Goal: Navigation & Orientation: Find specific page/section

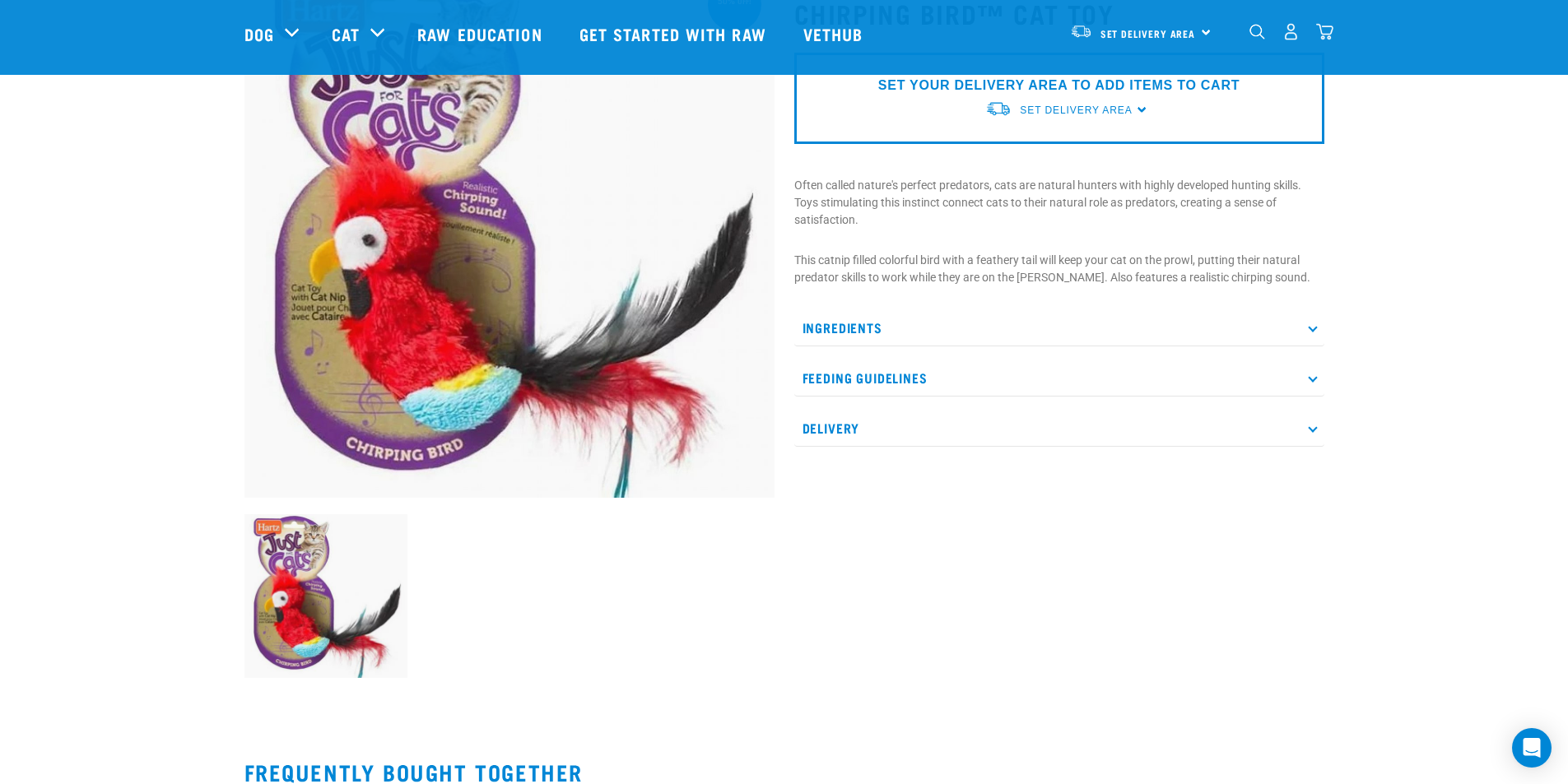
scroll to position [165, 0]
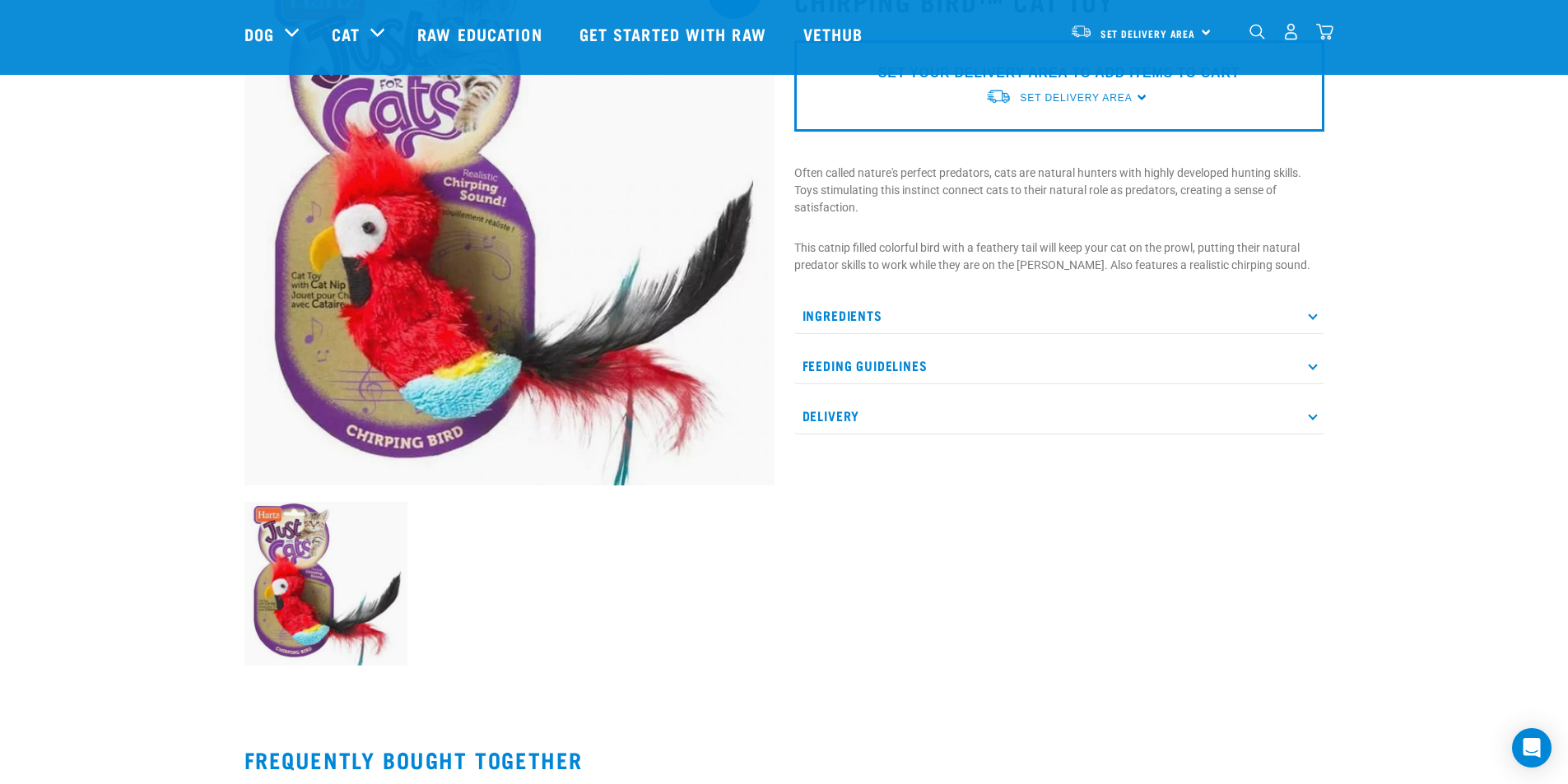
click at [971, 309] on p "Ingredients" at bounding box center [1059, 316] width 530 height 37
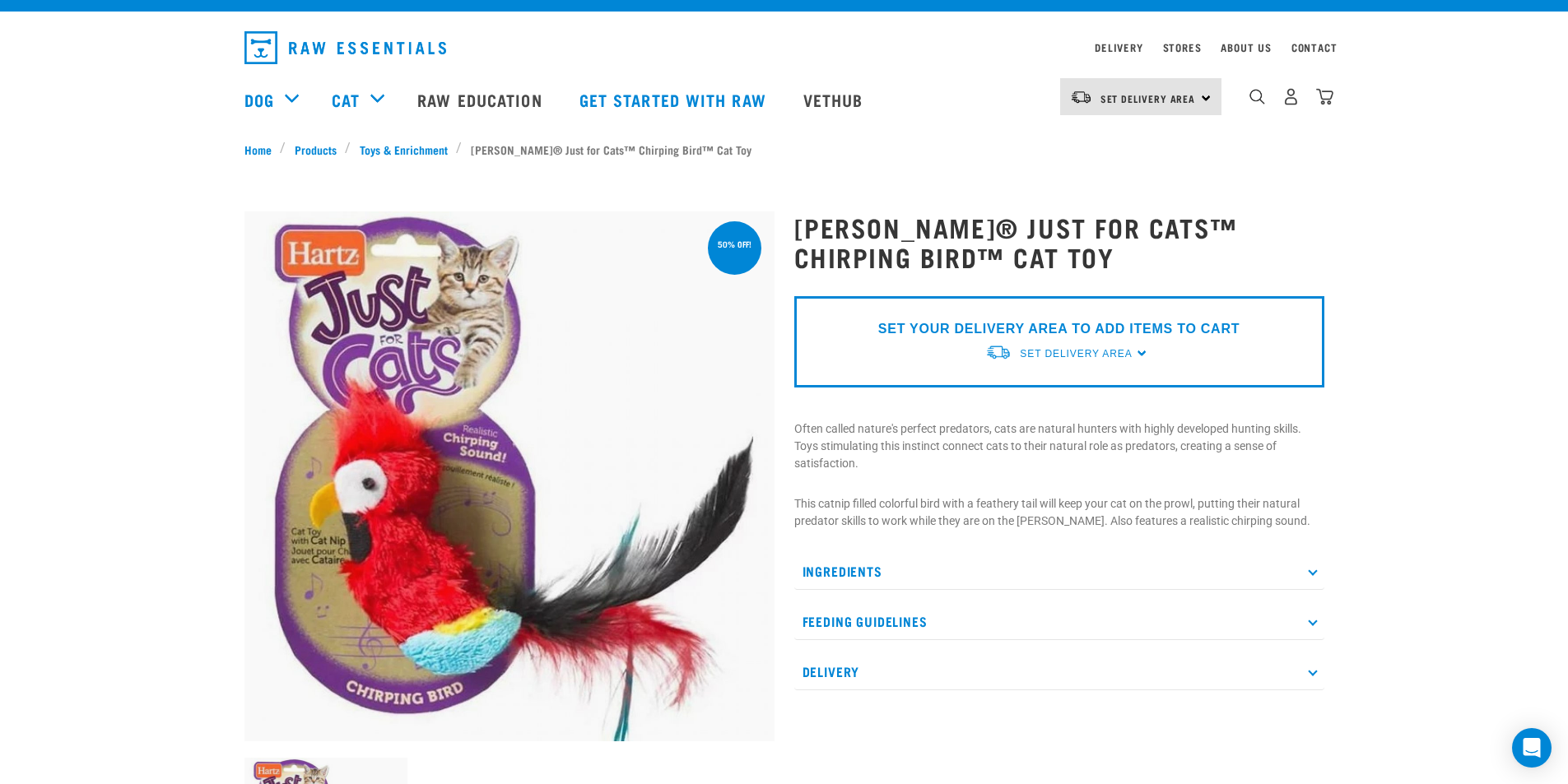
scroll to position [0, 0]
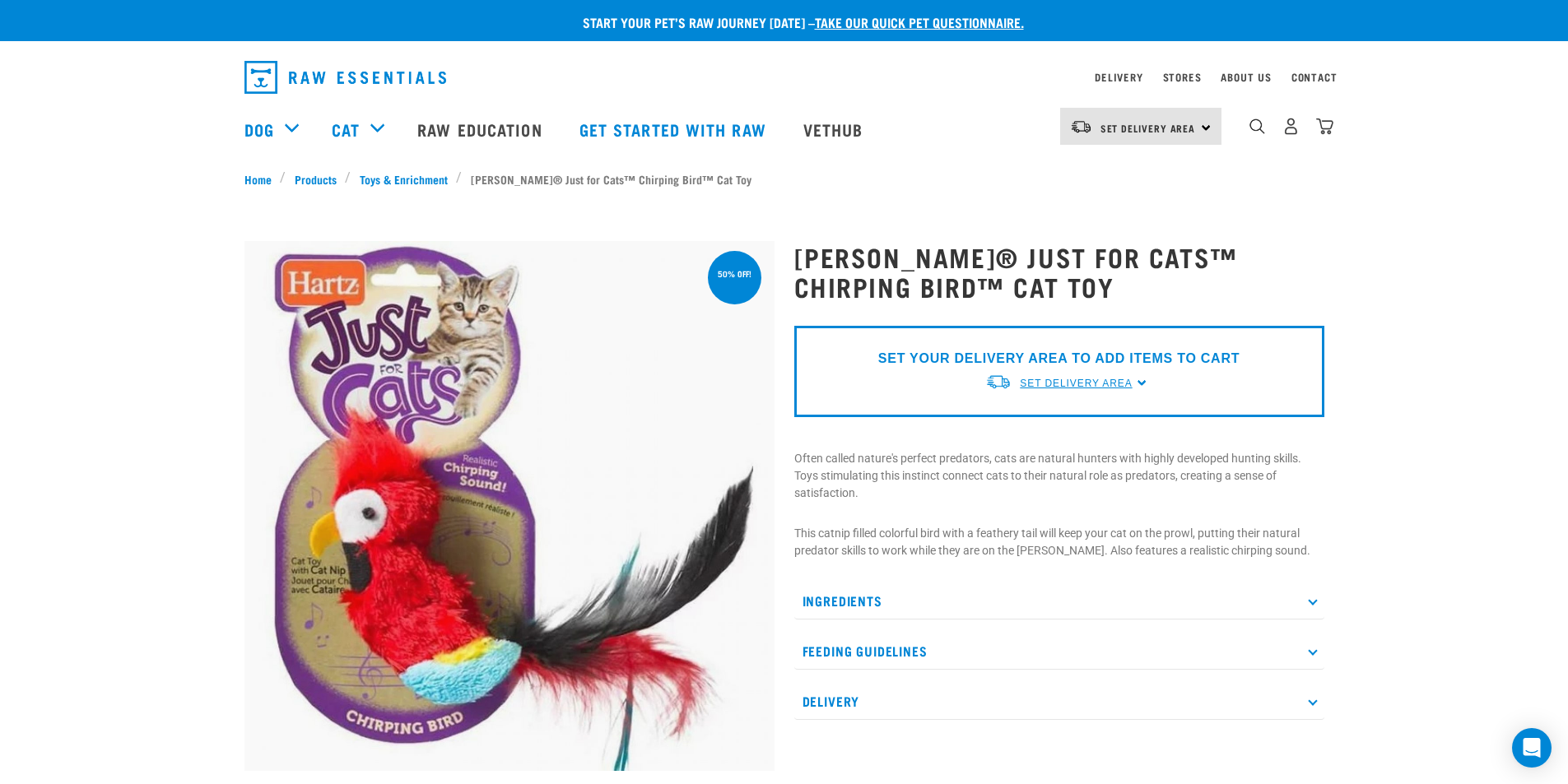
click at [1085, 380] on span "Set Delivery Area" at bounding box center [1075, 384] width 112 height 12
click at [1050, 453] on link "[GEOGRAPHIC_DATA]" at bounding box center [1068, 449] width 164 height 27
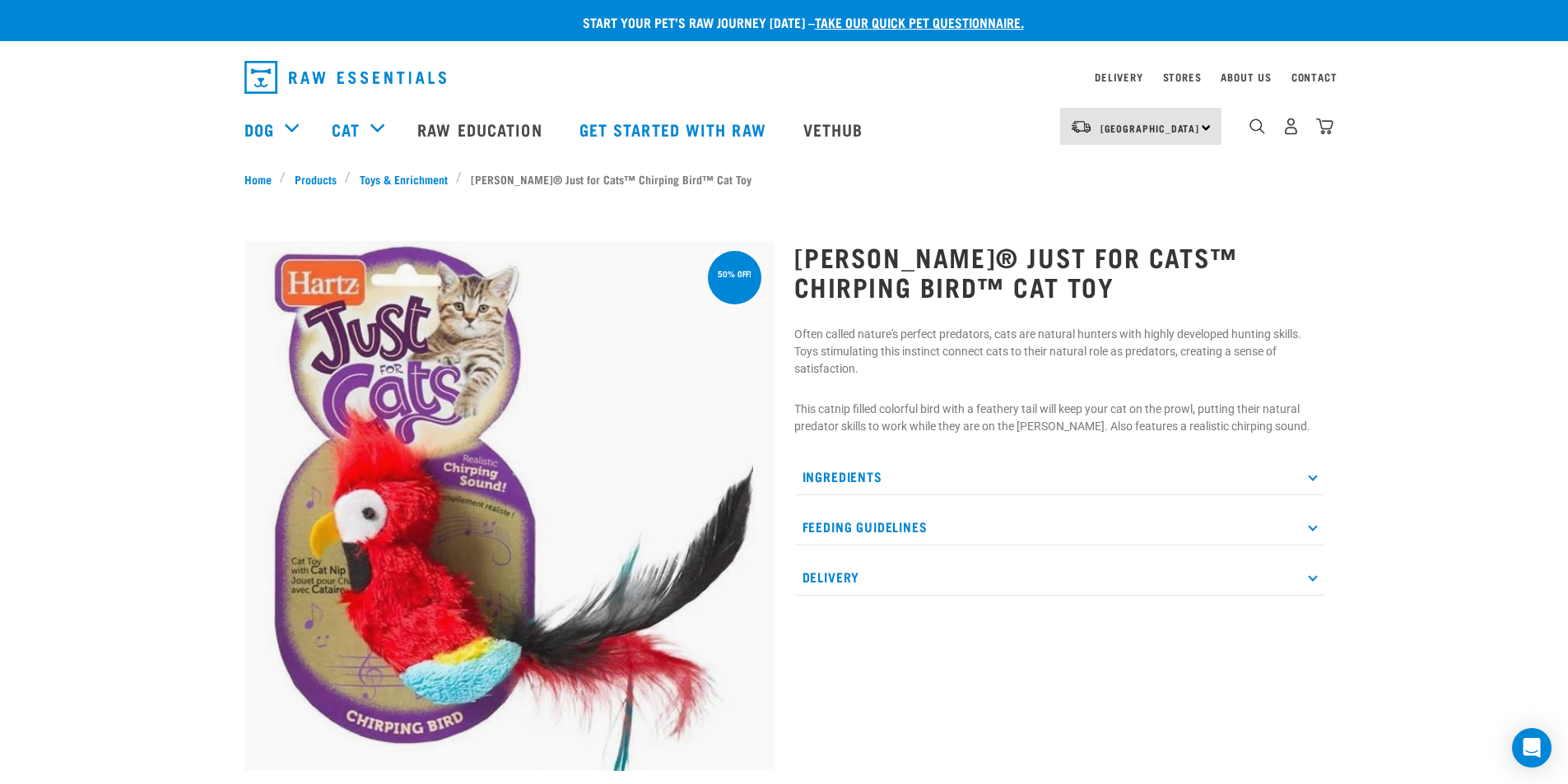
click at [450, 489] on img at bounding box center [509, 505] width 530 height 530
click at [1205, 132] on div "South Island North Island South Island" at bounding box center [1140, 127] width 161 height 37
click at [1111, 175] on link "[GEOGRAPHIC_DATA]" at bounding box center [1139, 172] width 158 height 36
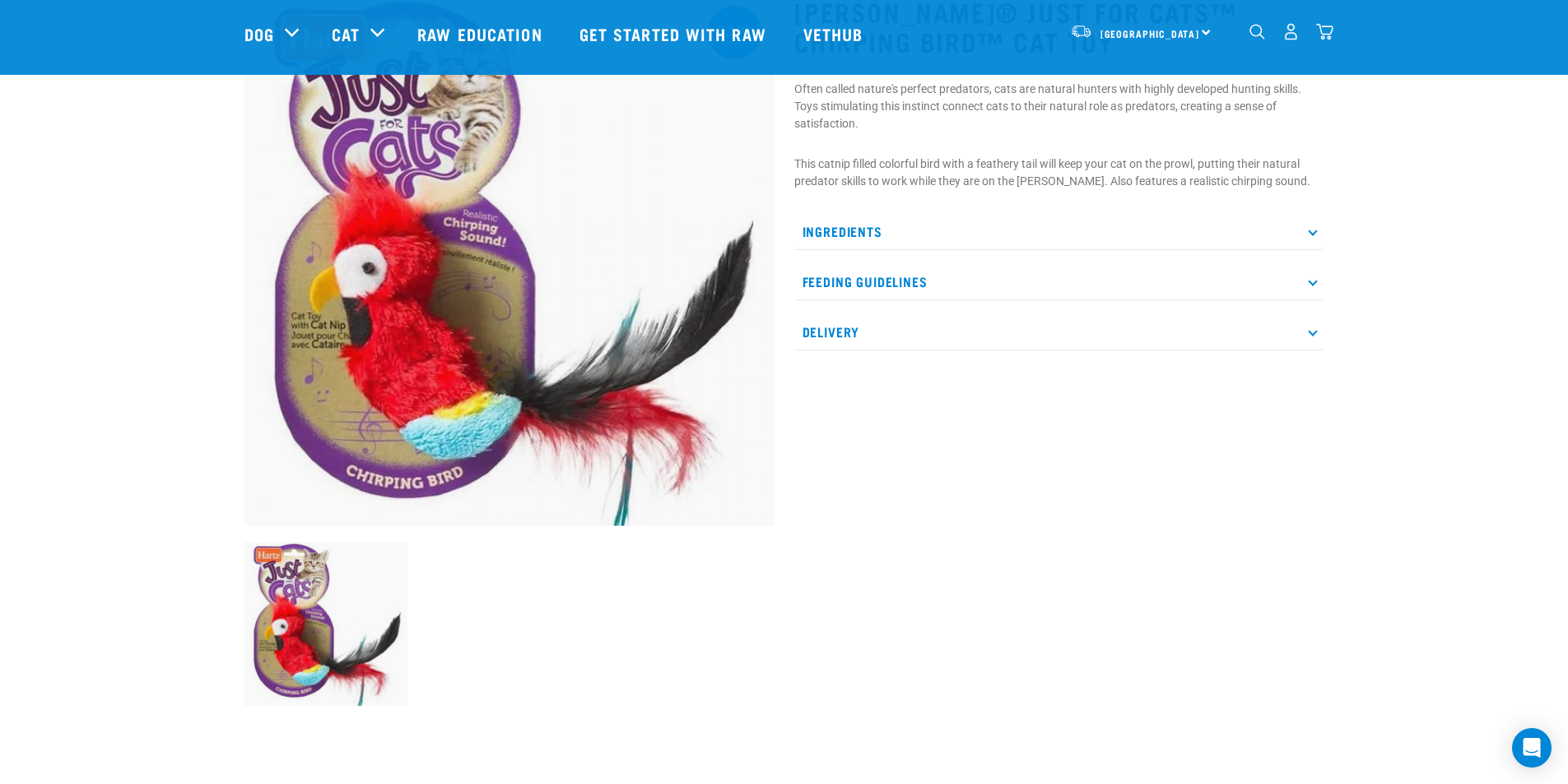
scroll to position [82, 0]
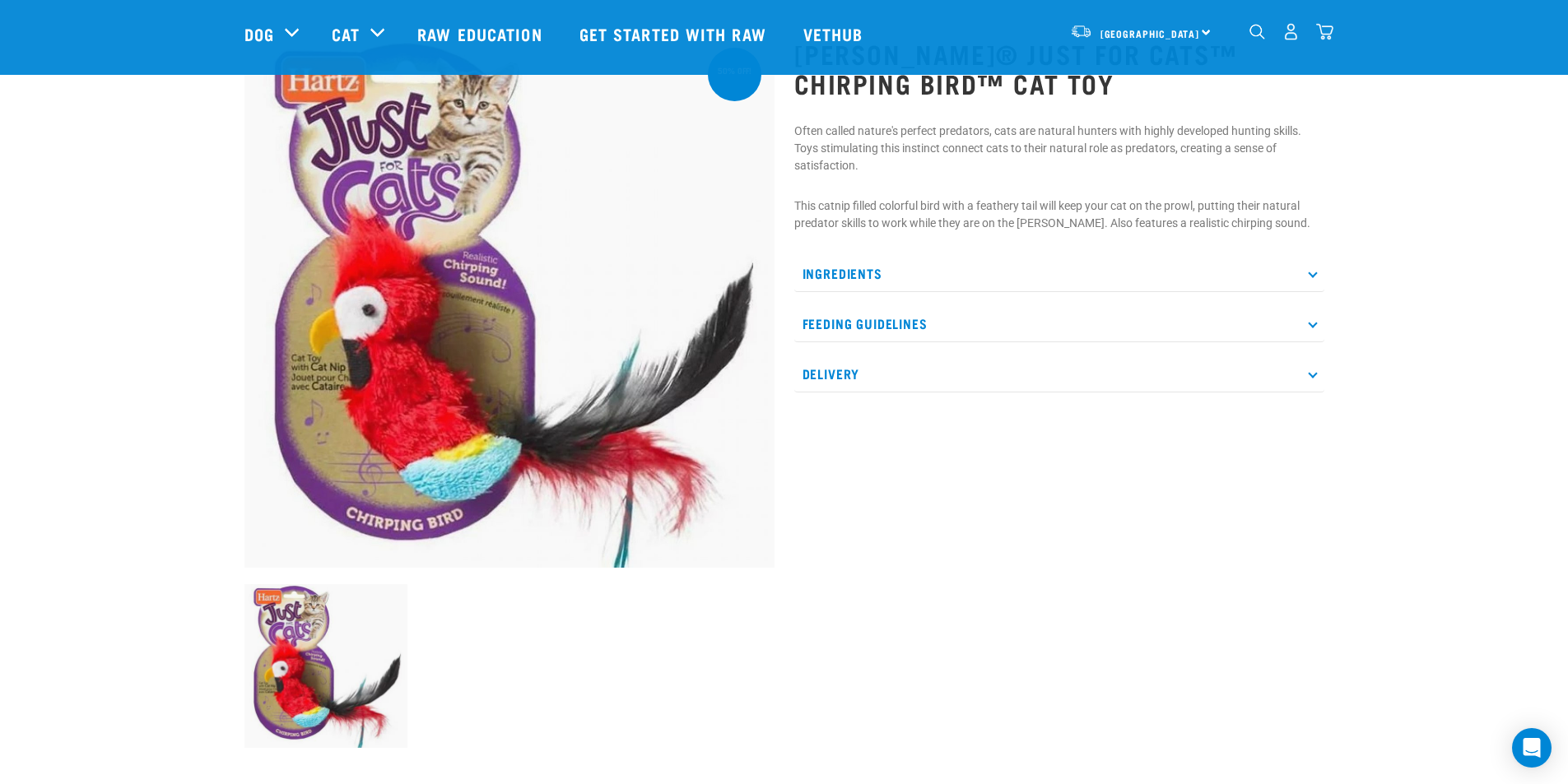
click at [669, 445] on img at bounding box center [509, 302] width 530 height 530
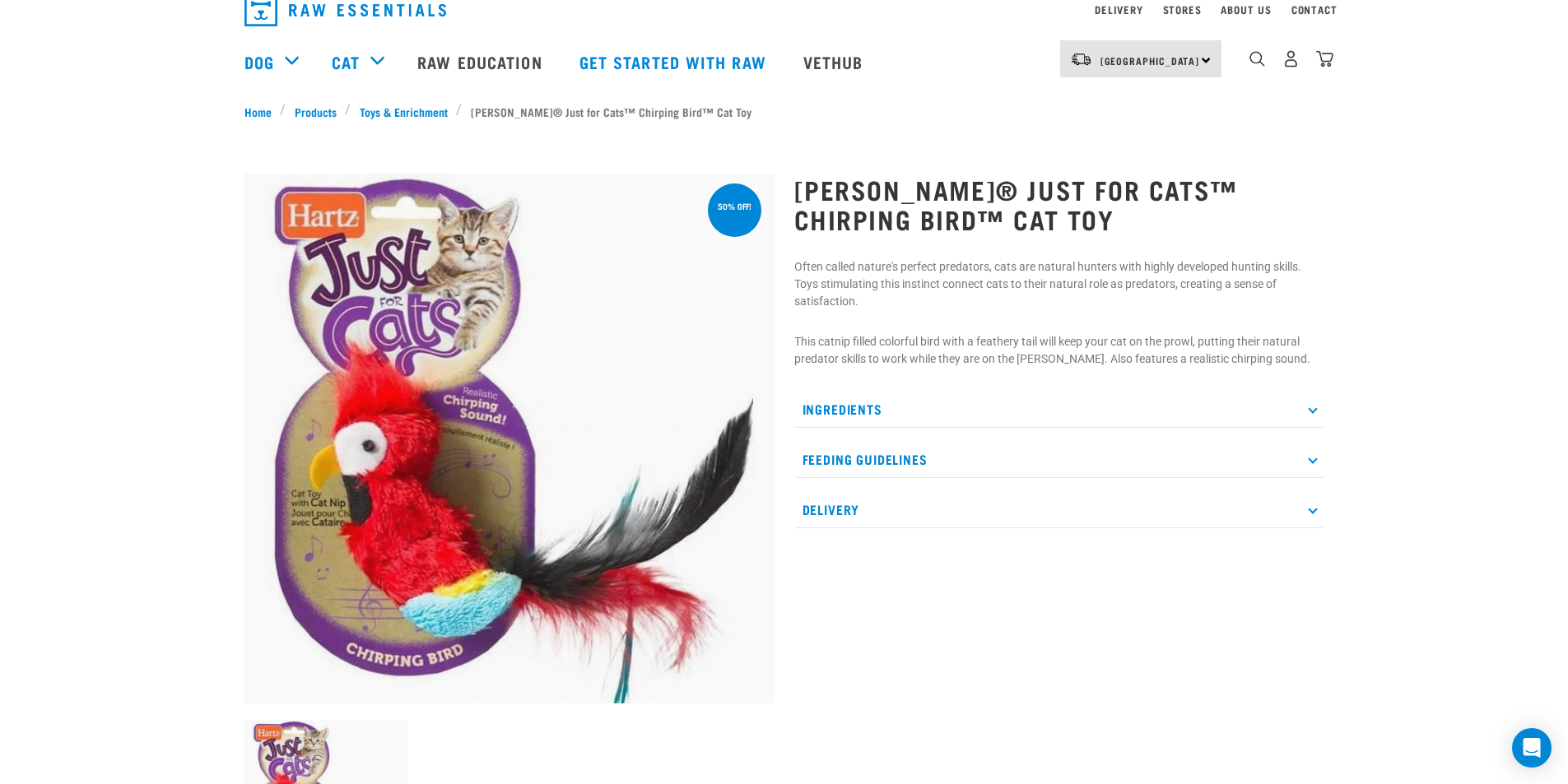
scroll to position [0, 0]
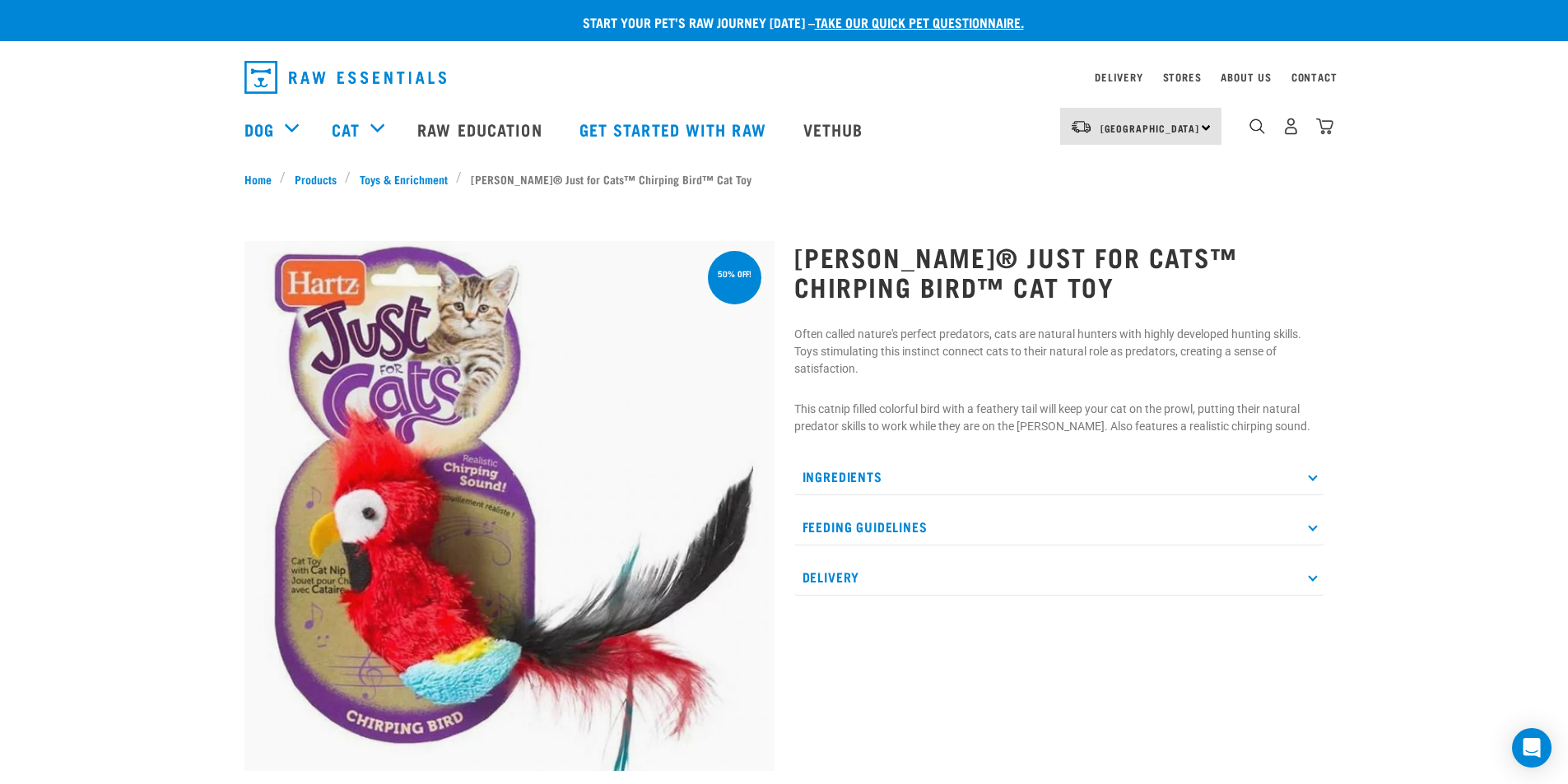
click at [492, 471] on img at bounding box center [509, 505] width 530 height 530
click at [727, 241] on div at bounding box center [509, 241] width 530 height 0
click at [359, 286] on img at bounding box center [509, 505] width 530 height 530
click at [1204, 126] on div "North Island North Island South Island" at bounding box center [1140, 127] width 161 height 37
click at [1125, 199] on link "[GEOGRAPHIC_DATA]" at bounding box center [1139, 209] width 158 height 36
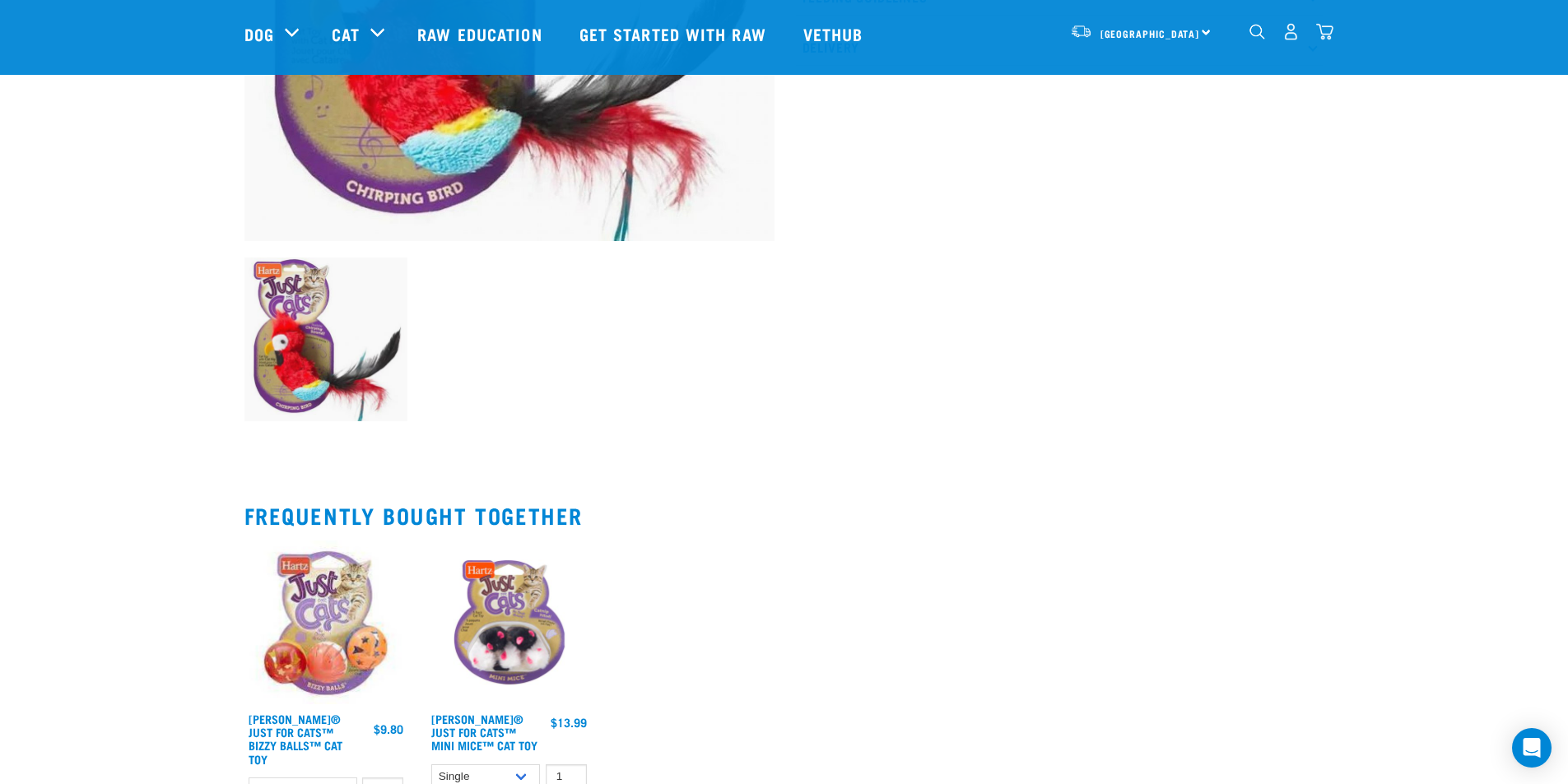
scroll to position [411, 0]
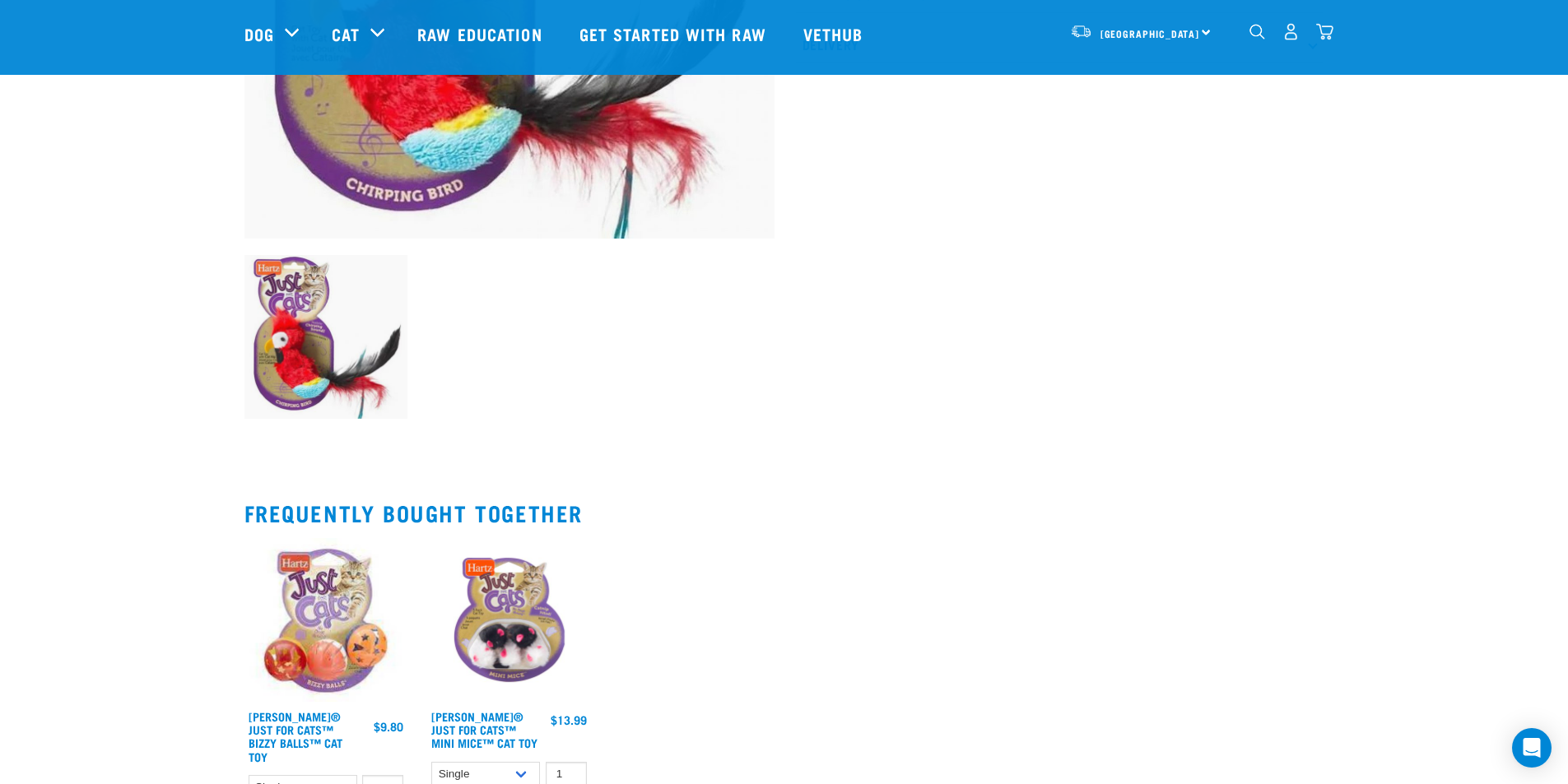
click at [293, 329] on img at bounding box center [326, 337] width 164 height 164
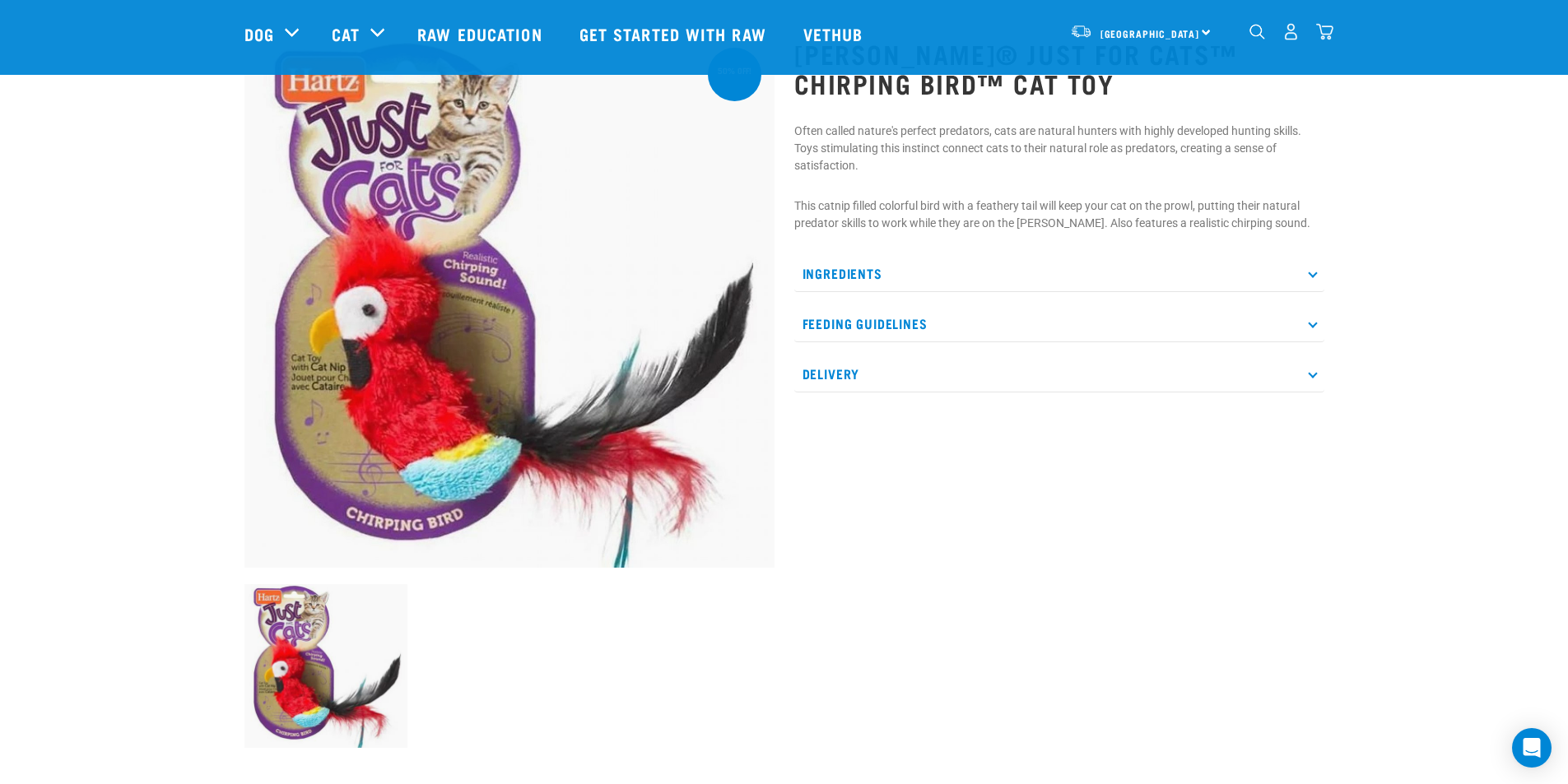
click at [571, 308] on img at bounding box center [509, 302] width 530 height 530
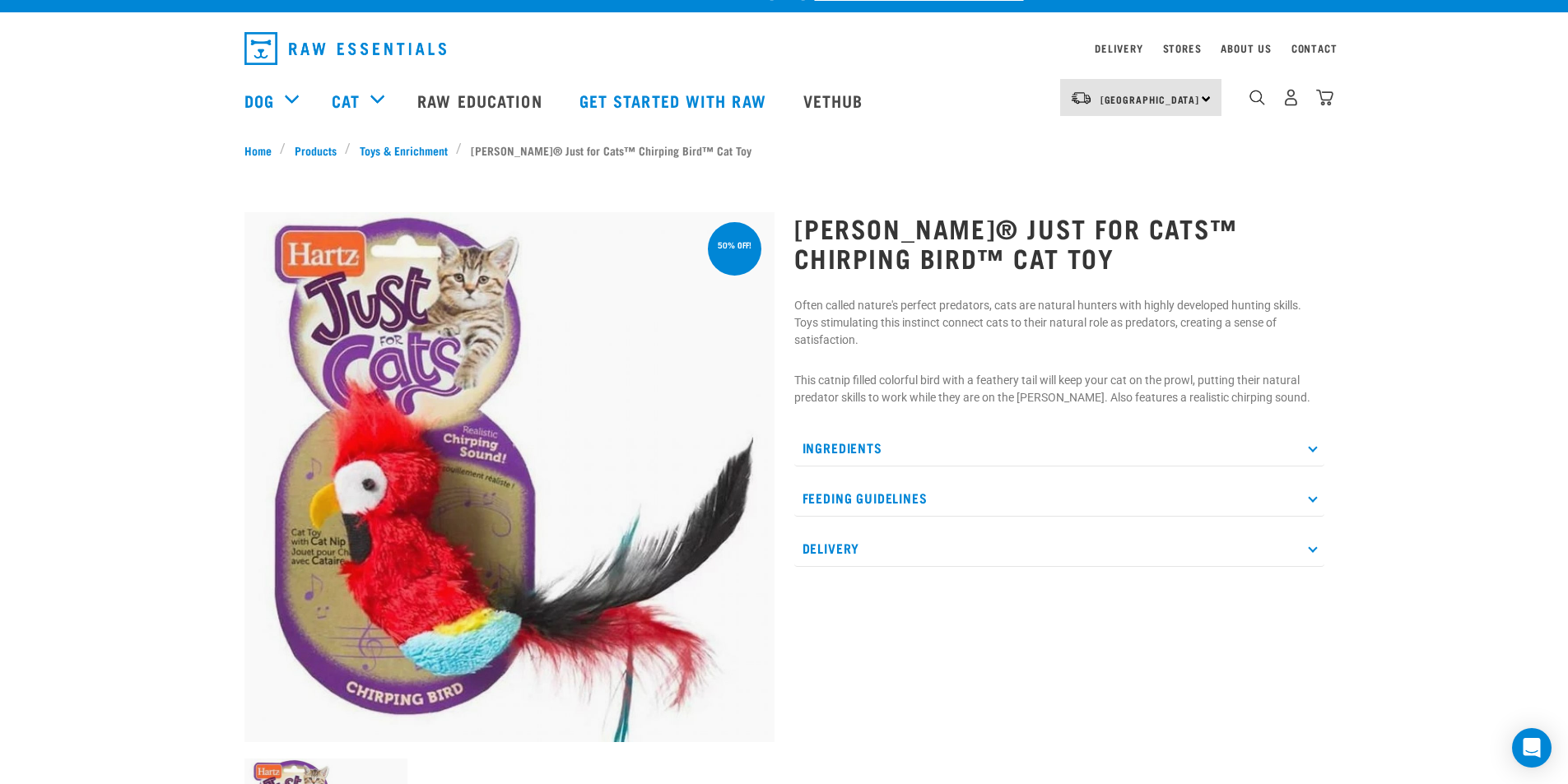
scroll to position [0, 0]
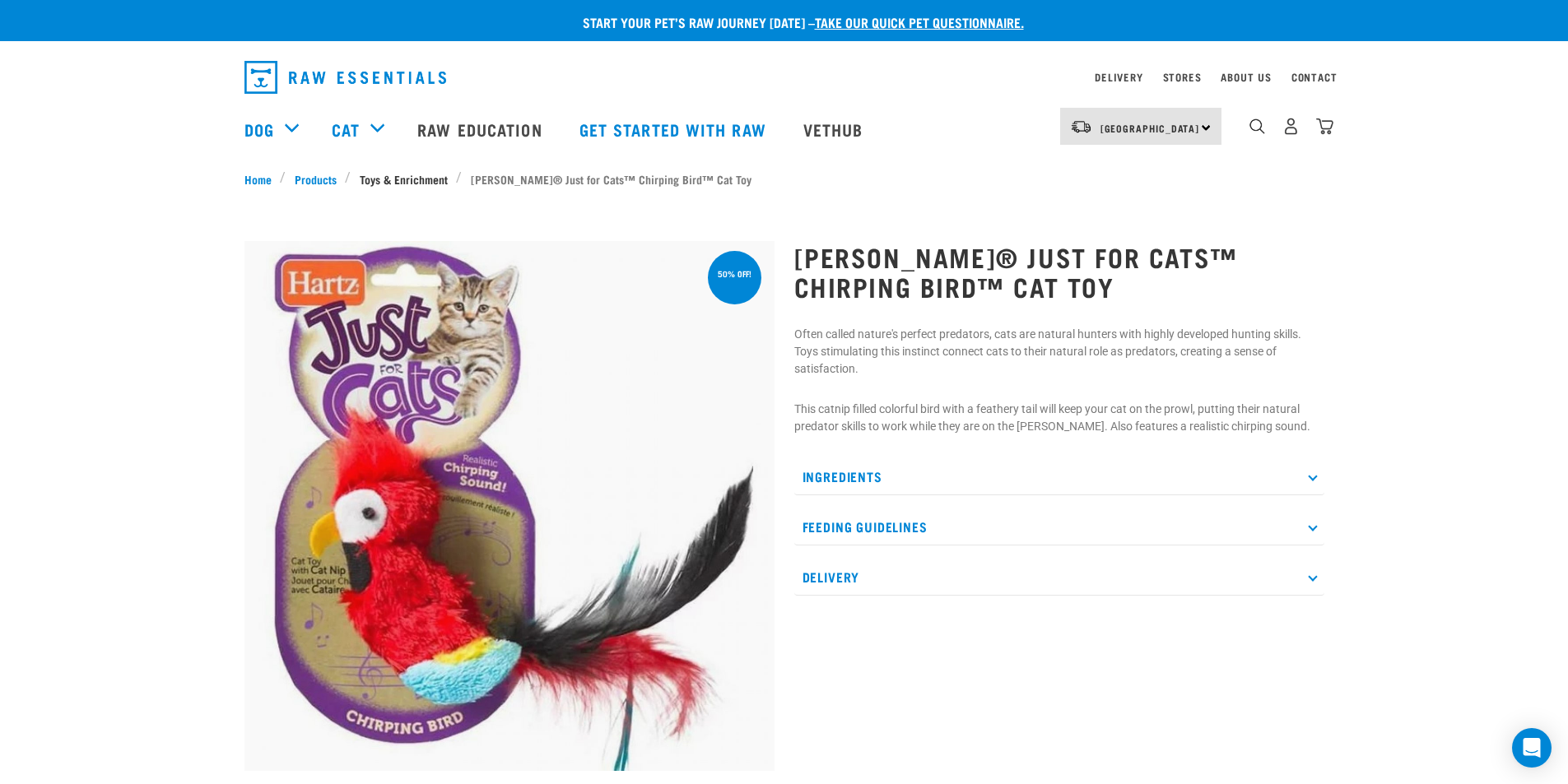
click at [386, 182] on link "Toys & Enrichment" at bounding box center [403, 179] width 106 height 17
